Goal: Obtain resource: Obtain resource

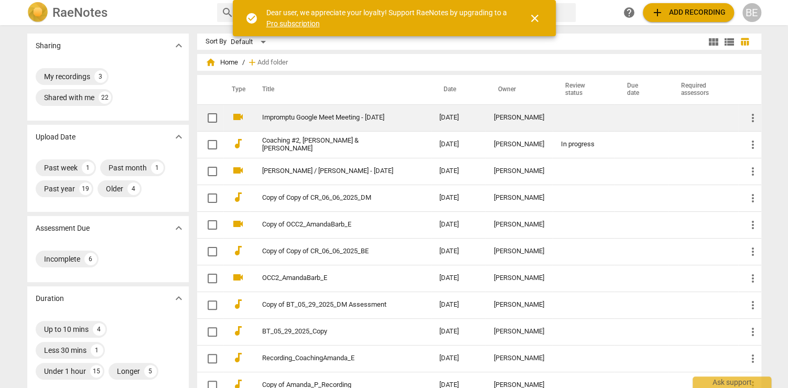
click at [363, 118] on link "Impromptu Google Meet Meeting - [DATE]" at bounding box center [331, 118] width 139 height 8
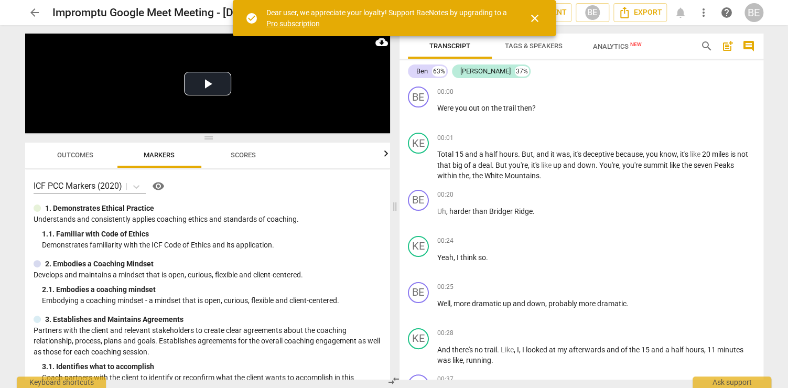
click at [313, 21] on link "Pro subscription" at bounding box center [292, 23] width 53 height 8
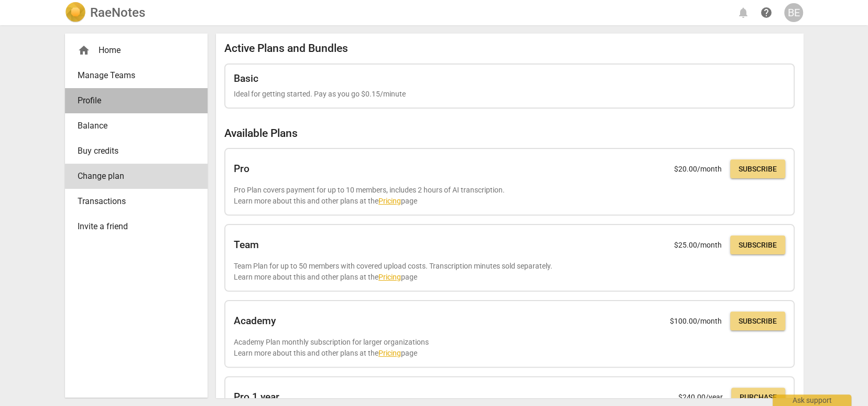
click at [103, 94] on span "Profile" at bounding box center [132, 100] width 109 height 13
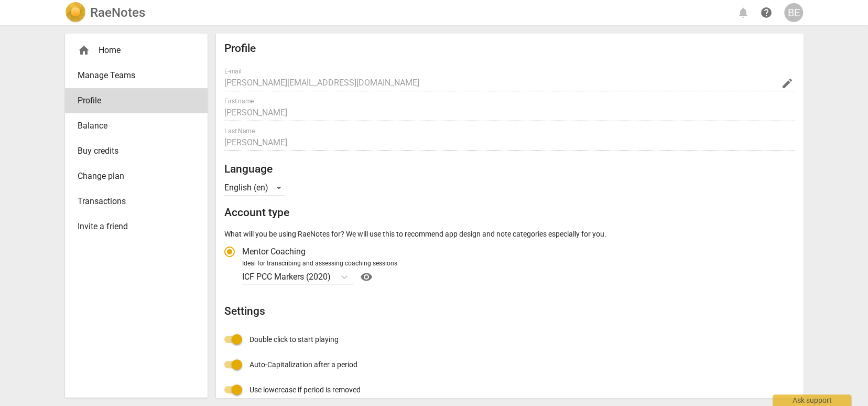
radio input "false"
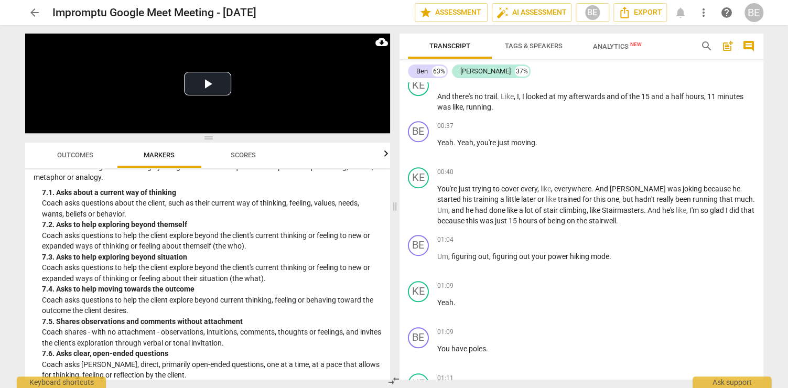
scroll to position [873, 0]
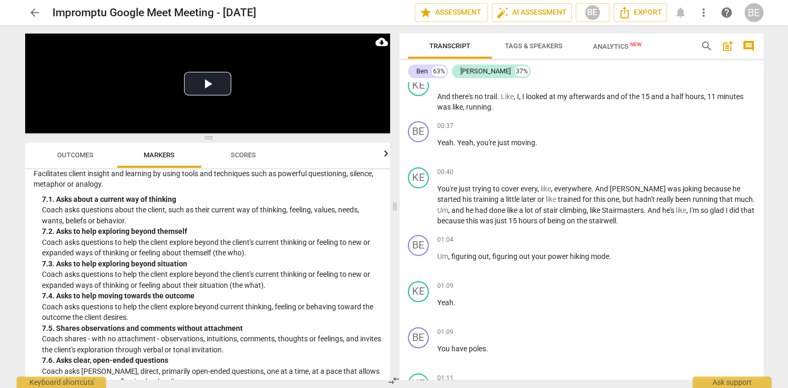
click at [306, 333] on p "Coach shares - with no attachment - observations, intuitions, comments, thought…" at bounding box center [212, 343] width 340 height 21
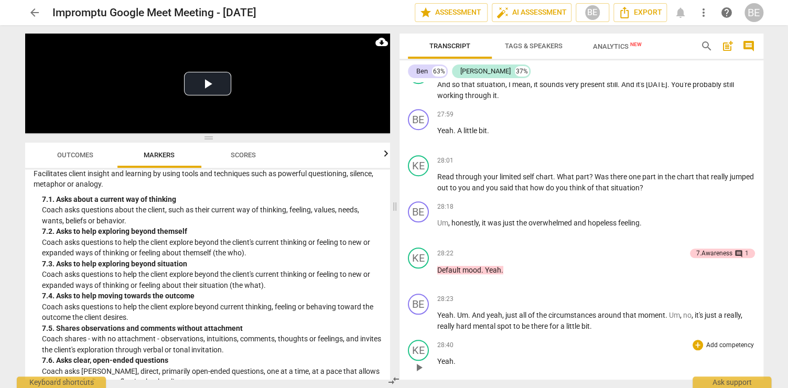
scroll to position [6393, 0]
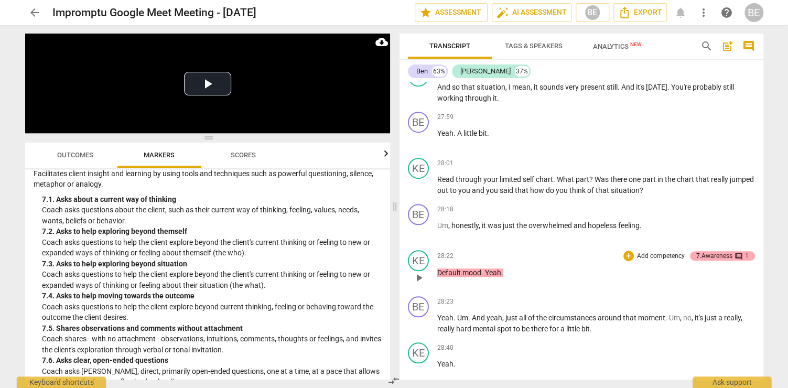
click at [711, 251] on div "7.Awareness" at bounding box center [714, 255] width 36 height 9
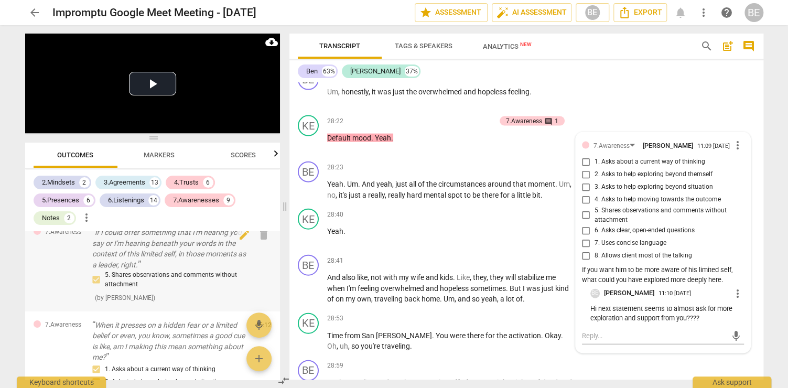
scroll to position [3793, 0]
drag, startPoint x: 189, startPoint y: 265, endPoint x: 639, endPoint y: 11, distance: 517.5
click at [639, 11] on span "Export" at bounding box center [640, 12] width 44 height 13
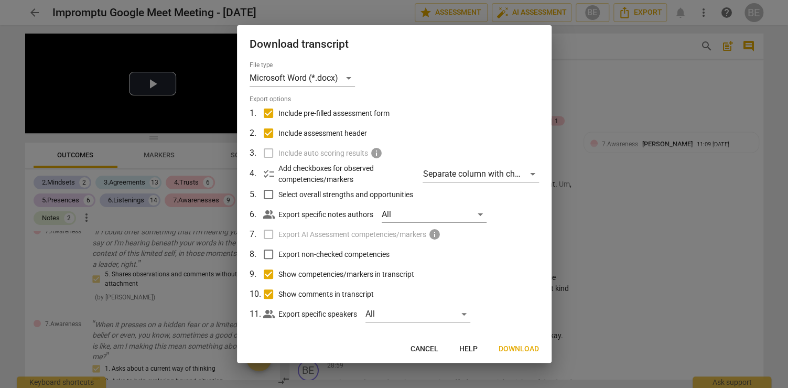
click at [655, 111] on div at bounding box center [394, 194] width 788 height 388
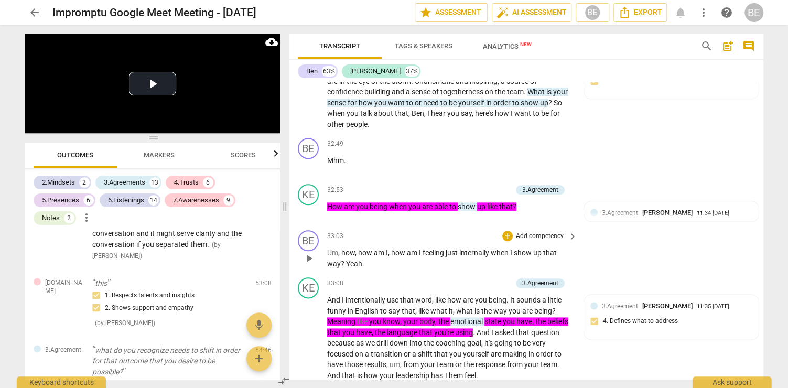
scroll to position [8603, 0]
